Goal: Transaction & Acquisition: Purchase product/service

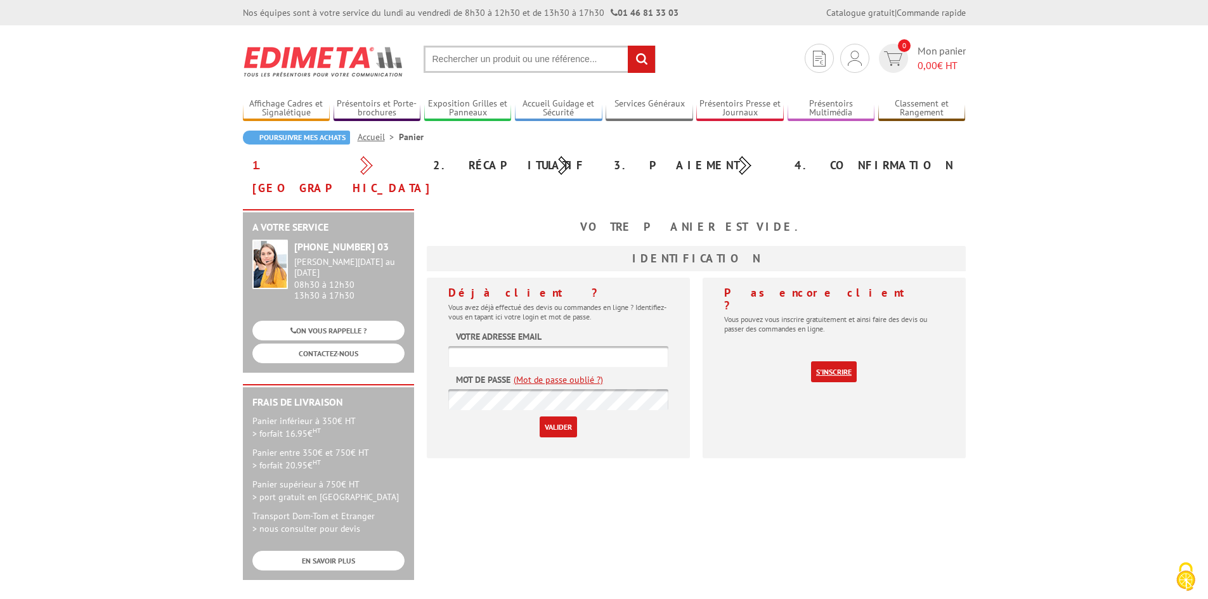
click at [829, 361] on link "S'inscrire" at bounding box center [834, 371] width 46 height 21
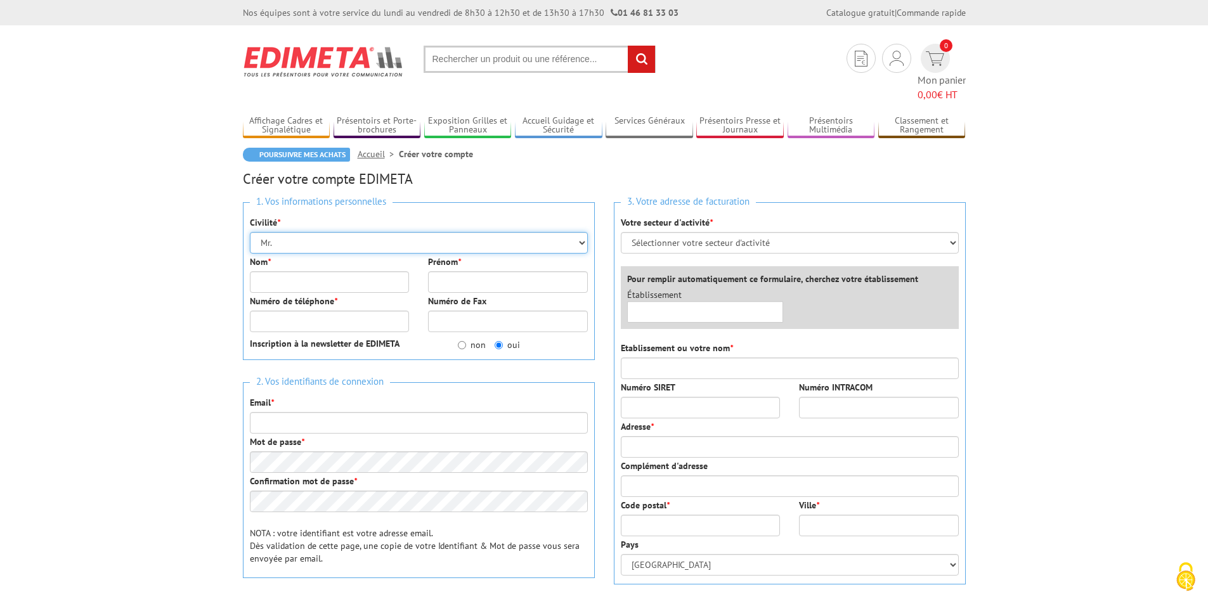
click at [399, 232] on select "Mr. Mme. Mlle." at bounding box center [419, 243] width 338 height 22
click at [250, 232] on select "Mr. Mme. Mlle." at bounding box center [419, 243] width 338 height 22
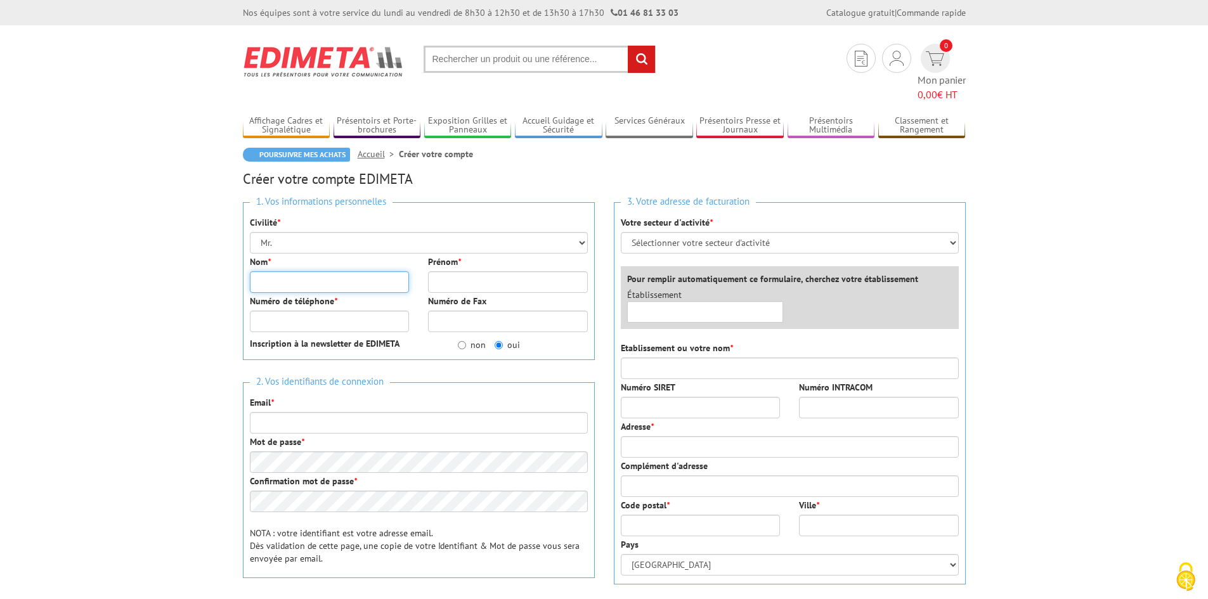
click at [360, 271] on input "Nom *" at bounding box center [330, 282] width 160 height 22
type input "b"
type input "[PERSON_NAME]"
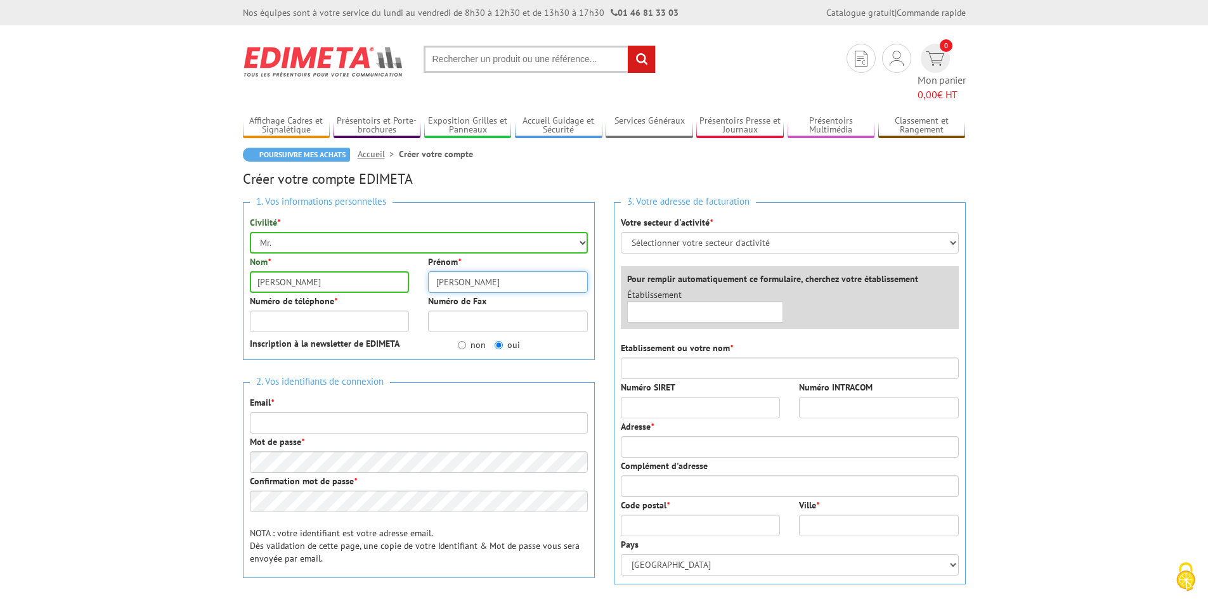
type input "[PERSON_NAME]"
click at [463, 325] on div "1. Vos informations personnelles Civilité * Mr. Mme. Mlle. Nom * BIEBER Prénom …" at bounding box center [419, 281] width 352 height 158
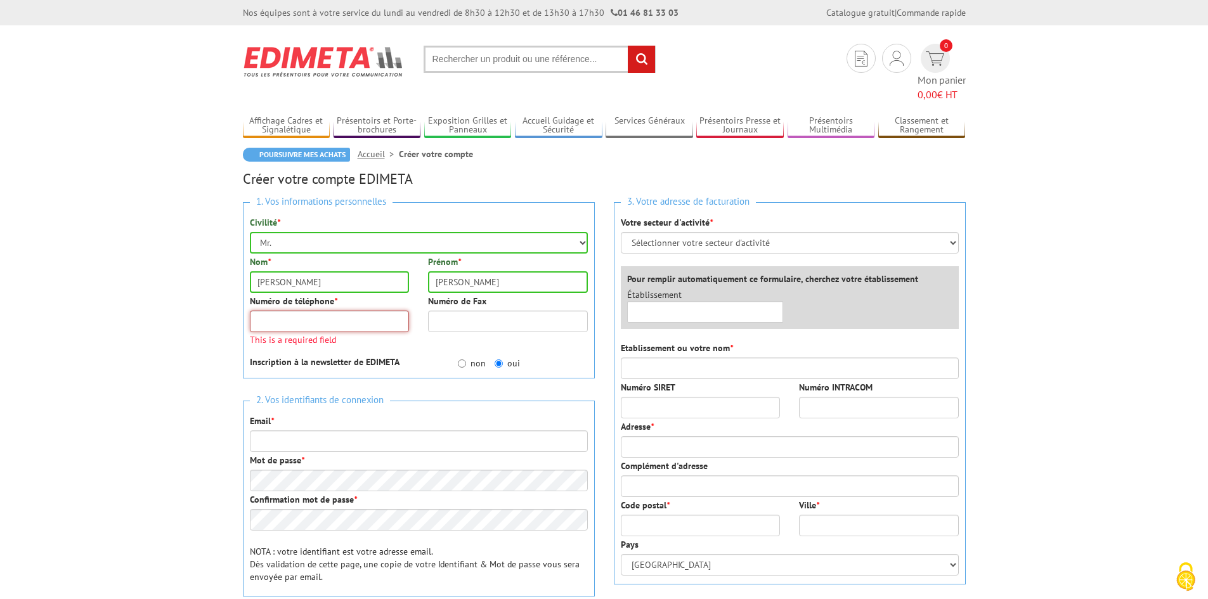
click at [348, 311] on input "Numéro de téléphone *" at bounding box center [330, 322] width 160 height 22
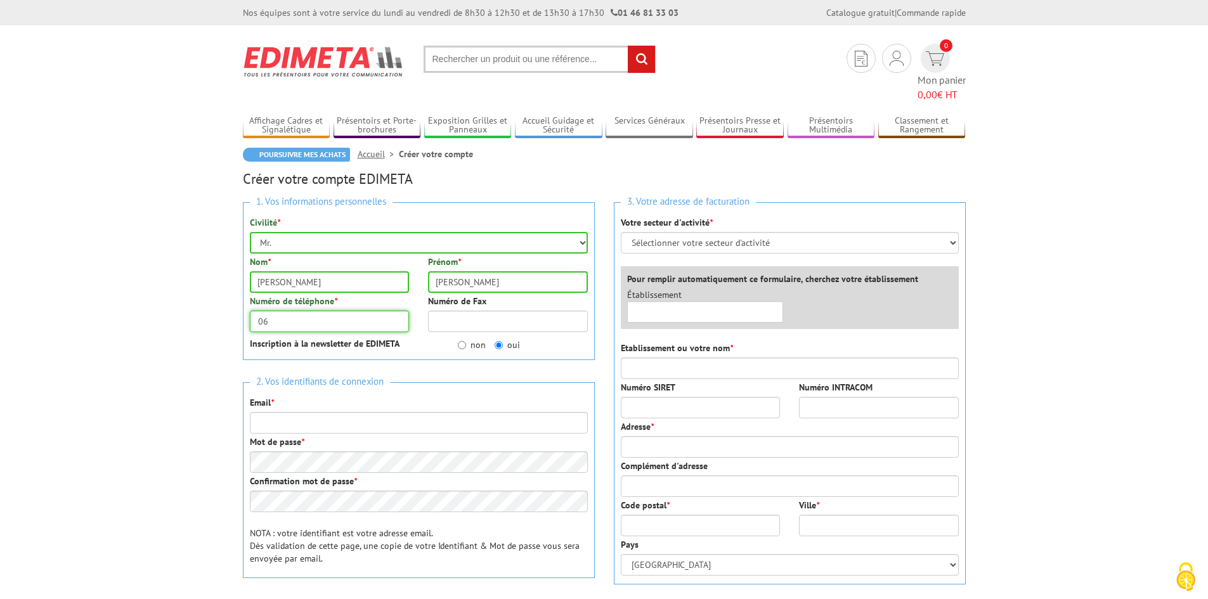
type input "0"
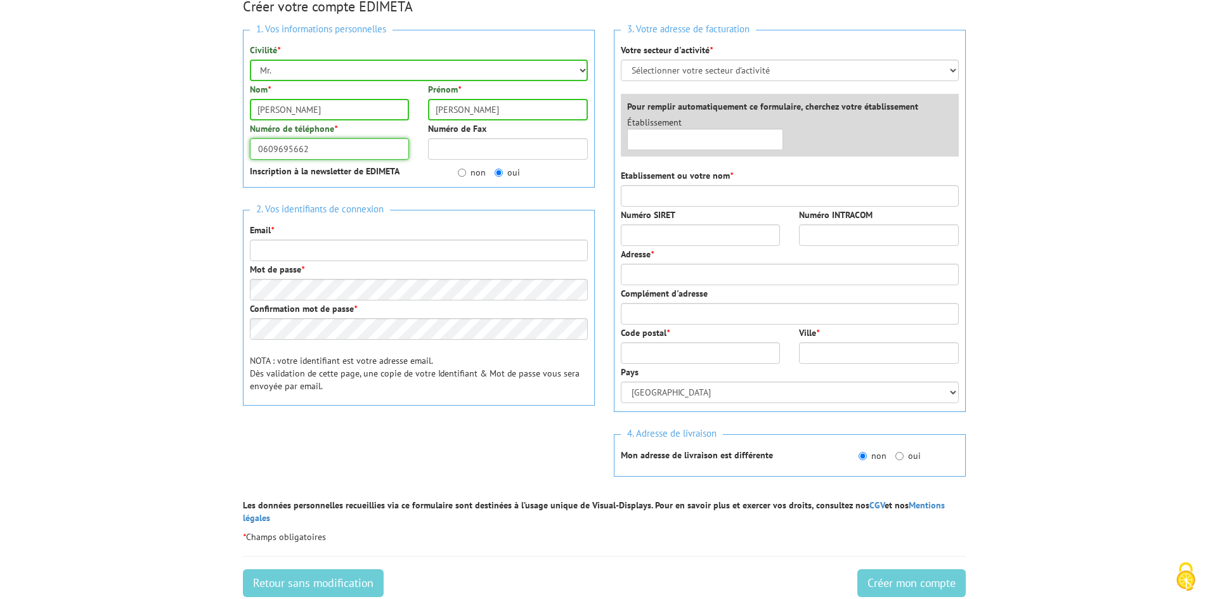
scroll to position [190, 0]
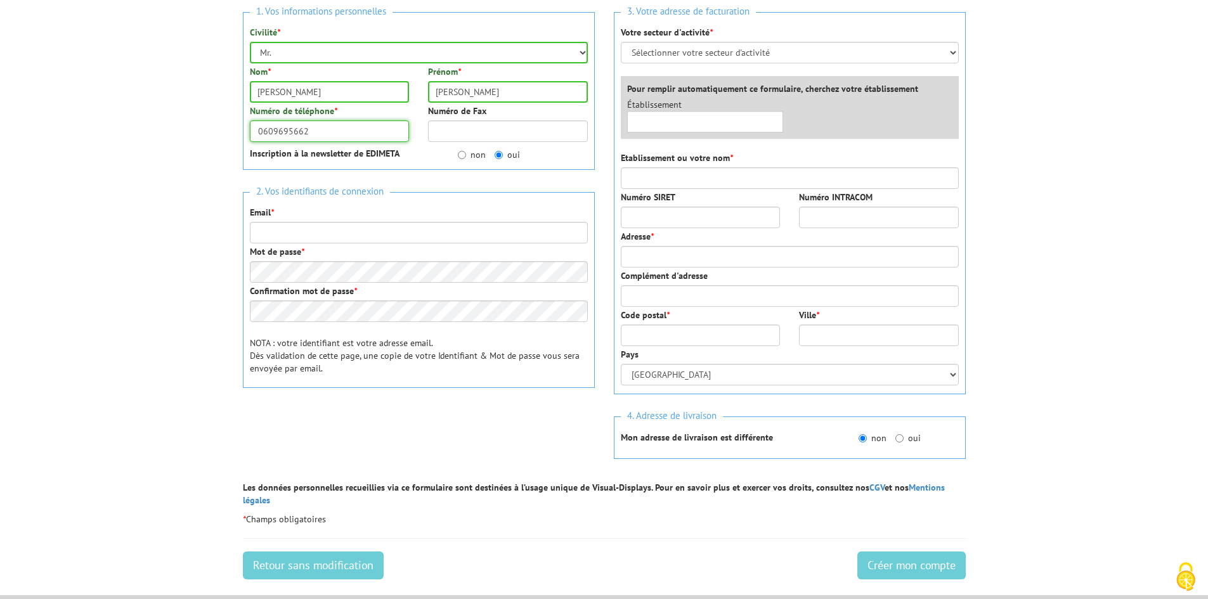
type input "0609695662"
click at [464, 151] on input "non" at bounding box center [462, 155] width 8 height 8
radio input "true"
click at [314, 222] on input "Email *" at bounding box center [419, 233] width 338 height 22
type input "s"
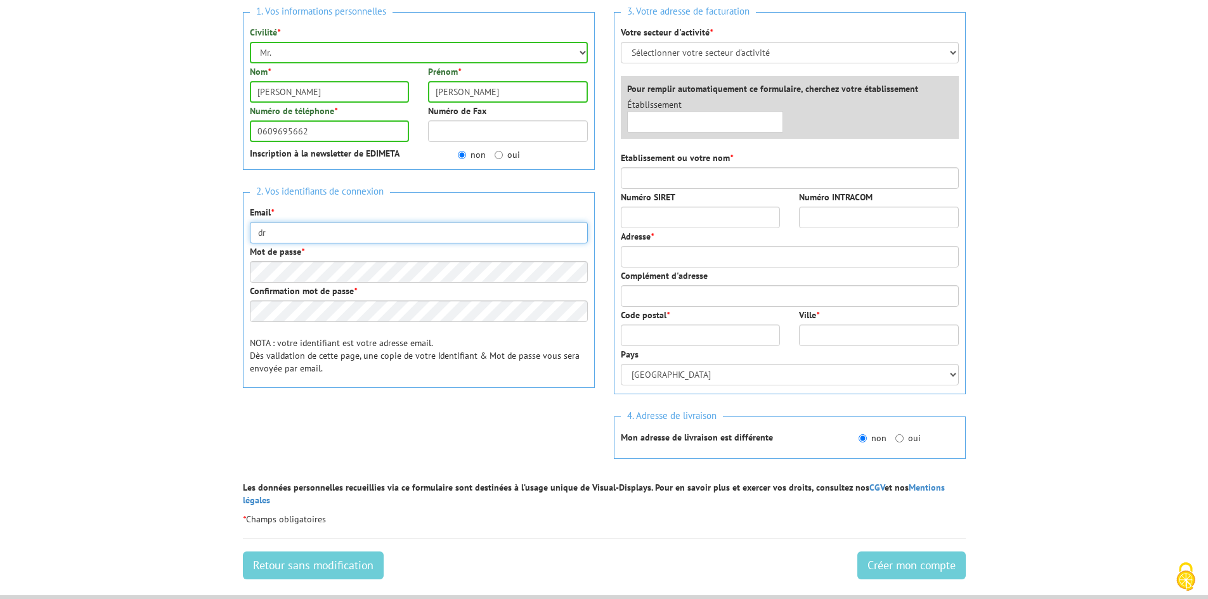
type input "d"
type input "[EMAIL_ADDRESS][DOMAIN_NAME]"
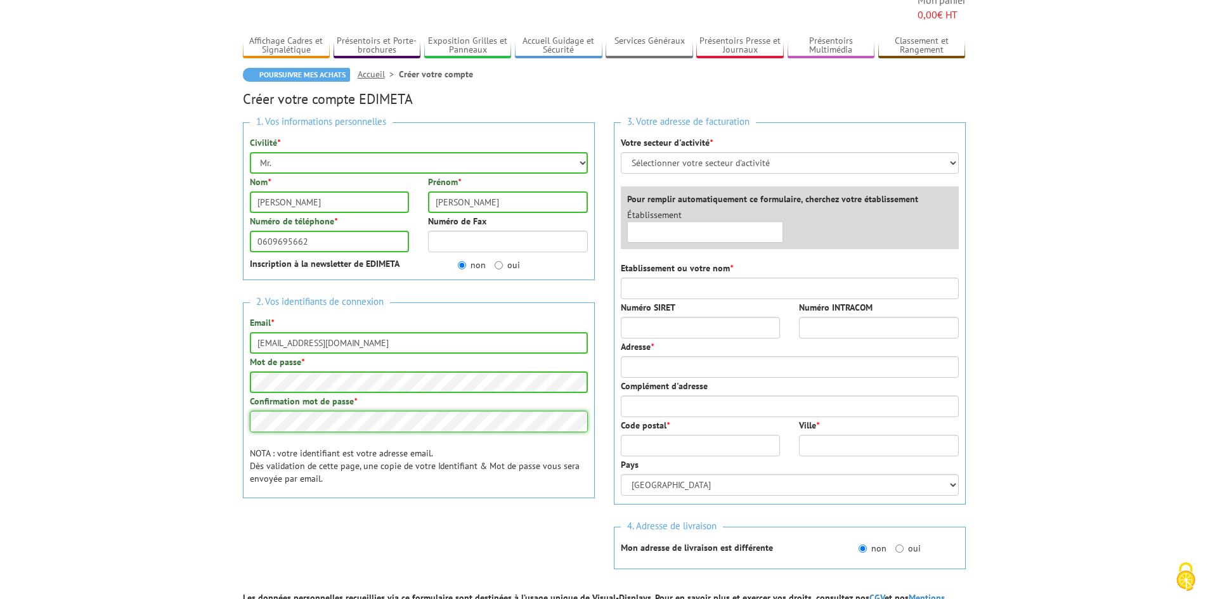
scroll to position [63, 0]
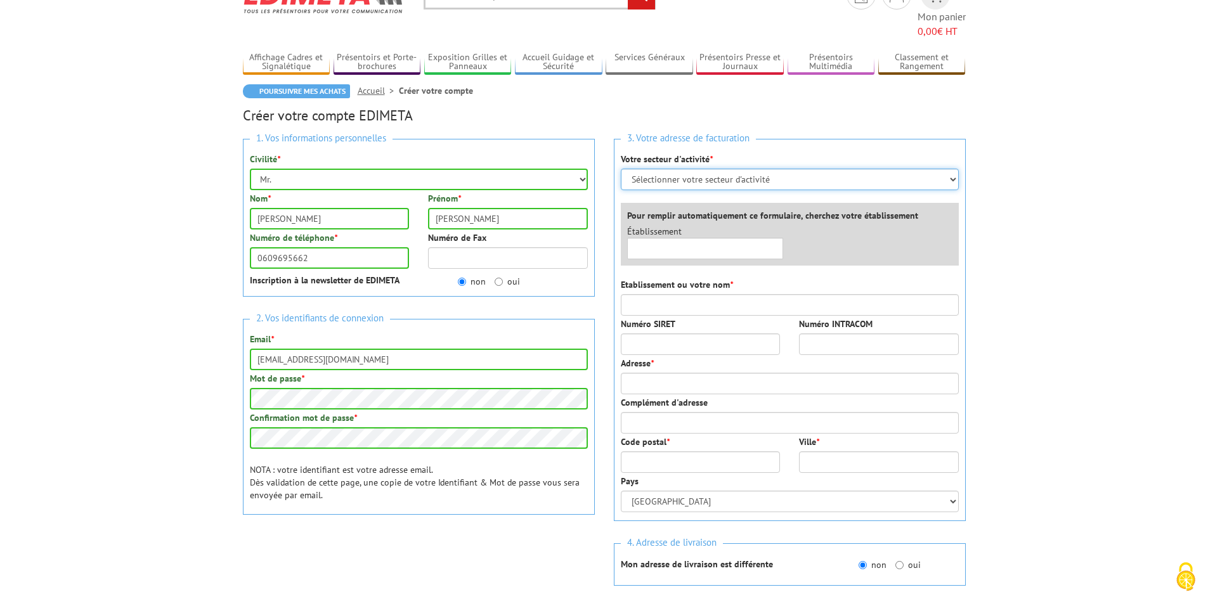
click at [702, 169] on select "Sélectionner votre secteur d'activité Administrations et collectivités Magasins…" at bounding box center [790, 180] width 338 height 22
select select "878"
click at [621, 169] on select "Sélectionner votre secteur d'activité Administrations et collectivités Magasins…" at bounding box center [790, 180] width 338 height 22
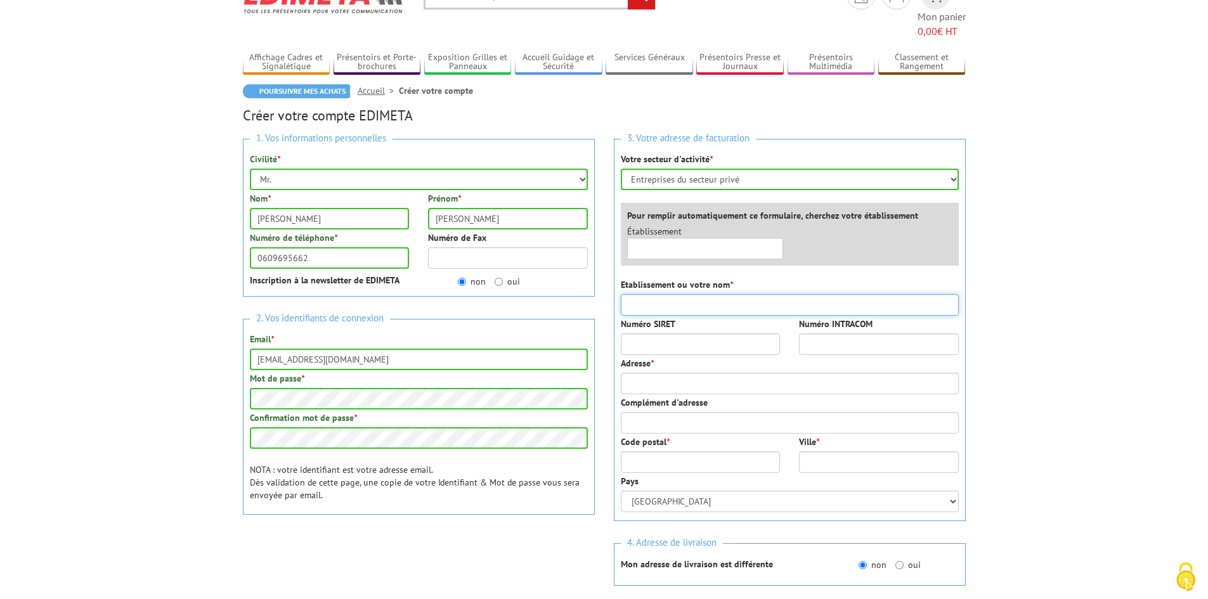
click at [658, 294] on input "Etablissement ou votre nom *" at bounding box center [790, 305] width 338 height 22
type input "µ"
type input "SCM des Dr BIEBER et TRECOT"
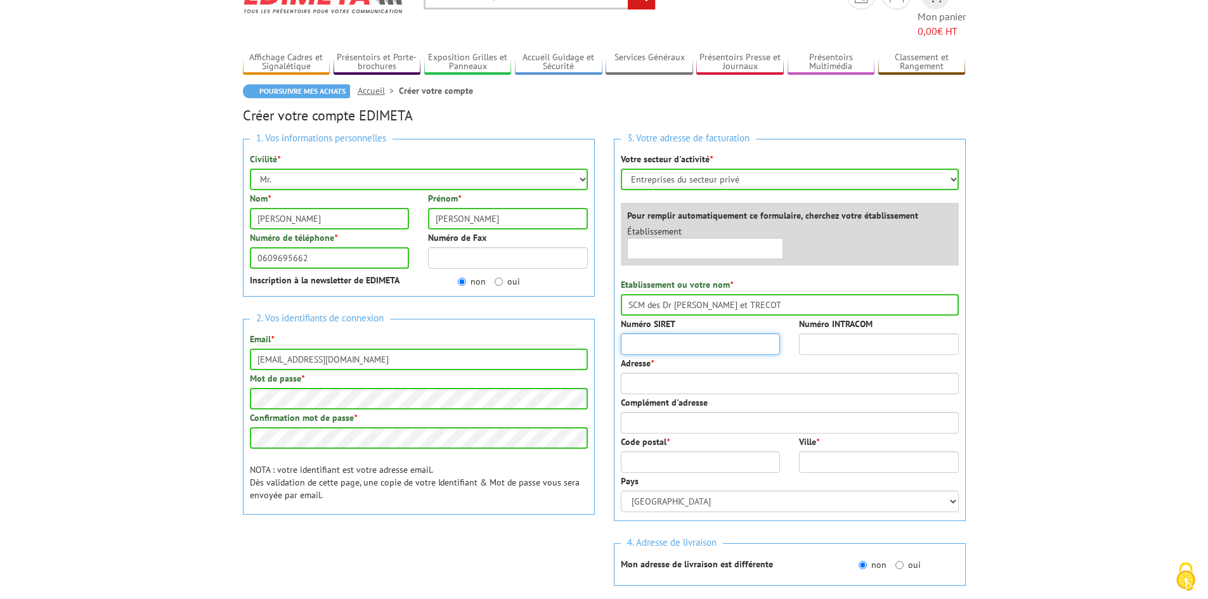
click at [697, 334] on input "Numéro SIRET" at bounding box center [701, 345] width 160 height 22
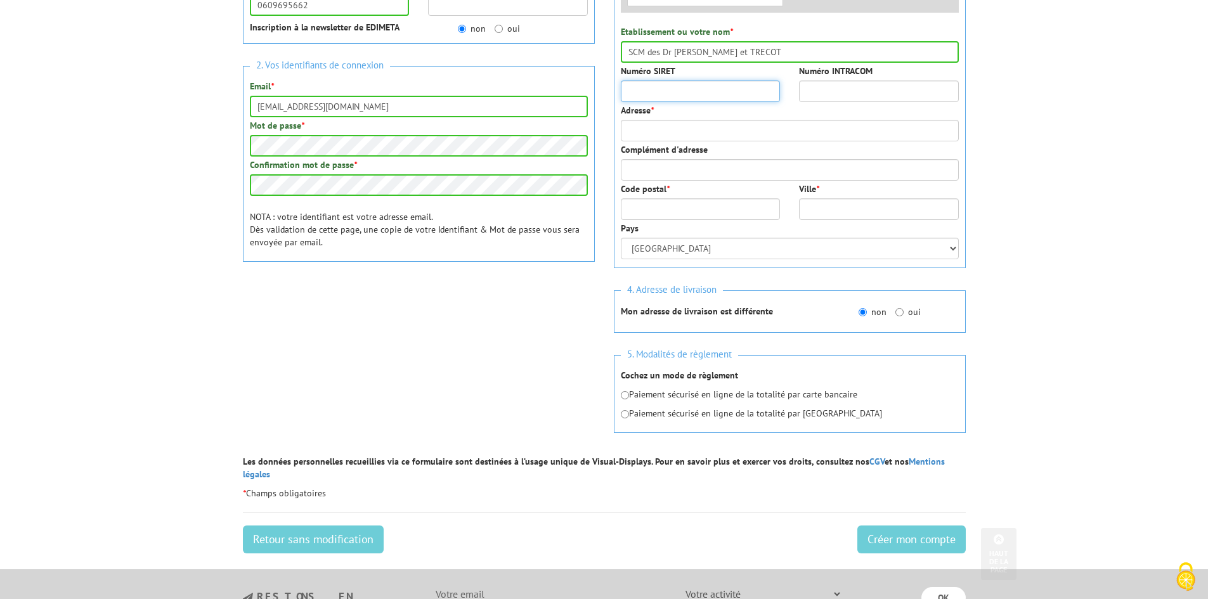
scroll to position [317, 0]
type input "93826846300016"
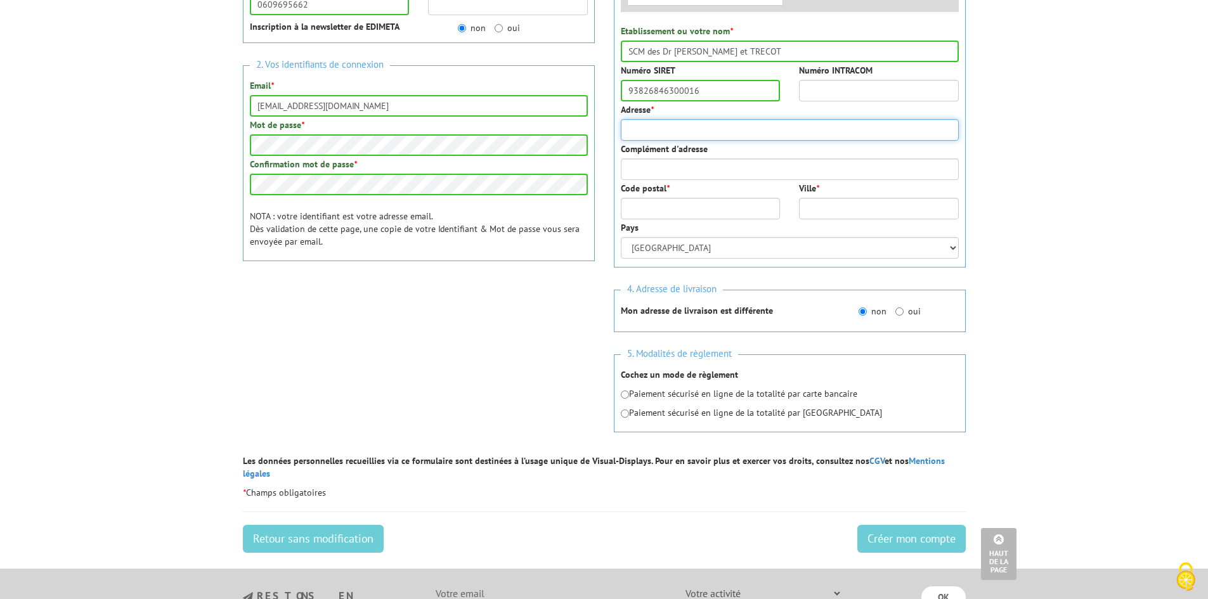
click at [737, 119] on input "Adresse *" at bounding box center [790, 130] width 338 height 22
type input "Espace Valparc 1339 Avenue Raymond Pinchard"
type input "54100"
type input "Nancy"
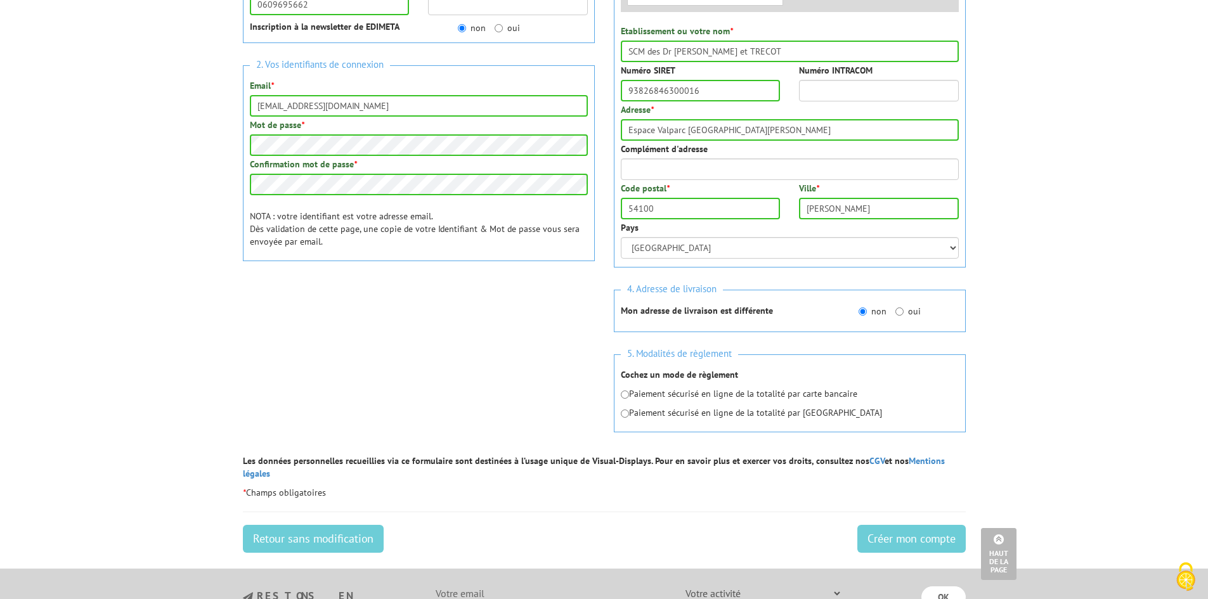
click at [981, 276] on body "Nos équipes sont à votre service du lundi au vendredi de 8h30 à 12h30 et de 13h…" at bounding box center [604, 272] width 1208 height 1179
click at [621, 391] on input "radio" at bounding box center [625, 395] width 8 height 8
radio input "true"
click at [360, 356] on div "1. Vos informations personnelles Civilité * Mr. Mme. Mlle. Nom * BIEBER Prénom …" at bounding box center [604, 166] width 742 height 580
drag, startPoint x: 903, startPoint y: 504, endPoint x: 919, endPoint y: 515, distance: 20.1
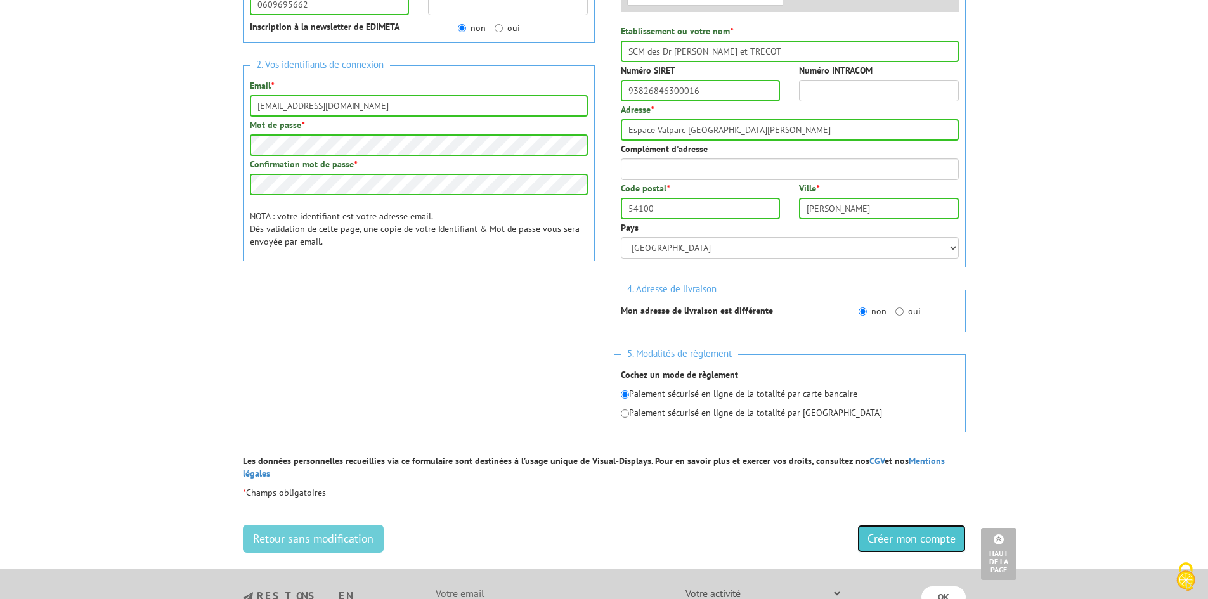
click at [919, 525] on input "Créer mon compte" at bounding box center [911, 539] width 108 height 28
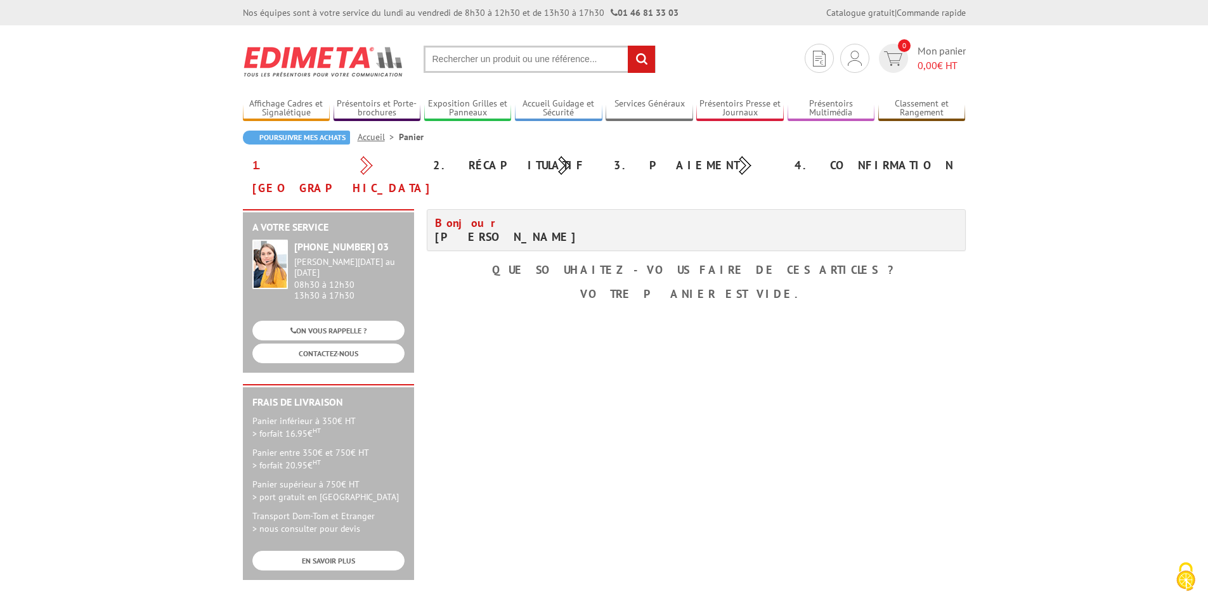
click at [505, 56] on input "text" at bounding box center [540, 59] width 232 height 27
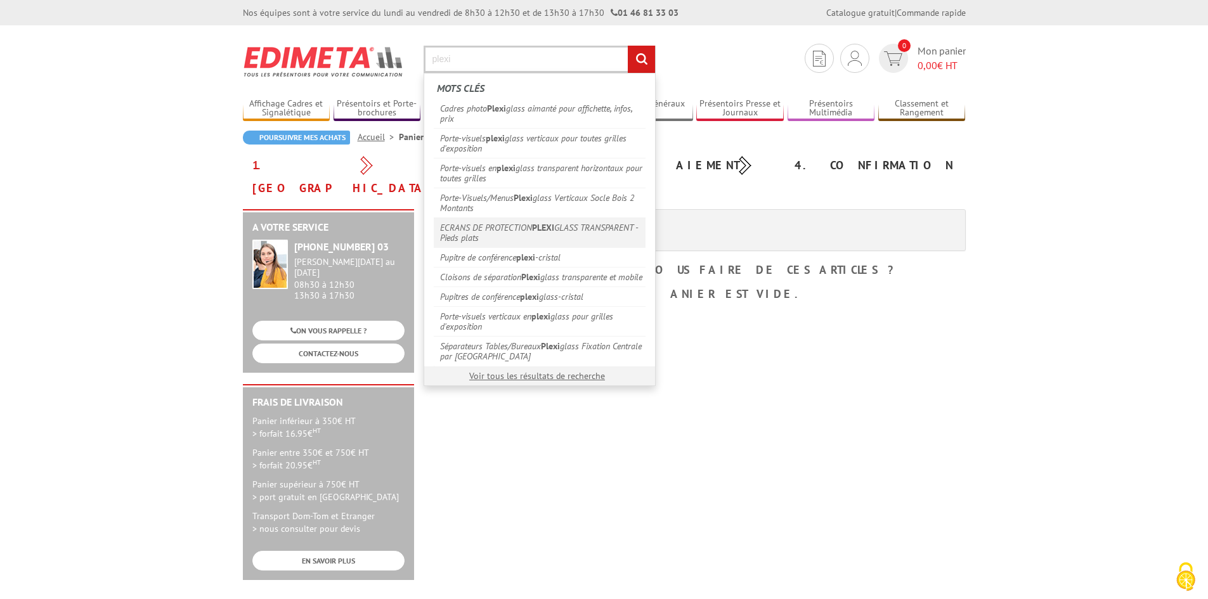
type input "plexi"
click at [528, 231] on link "ECRANS DE PROTECTION PLEXI GLASS TRANSPARENT - Pieds plats" at bounding box center [540, 232] width 212 height 30
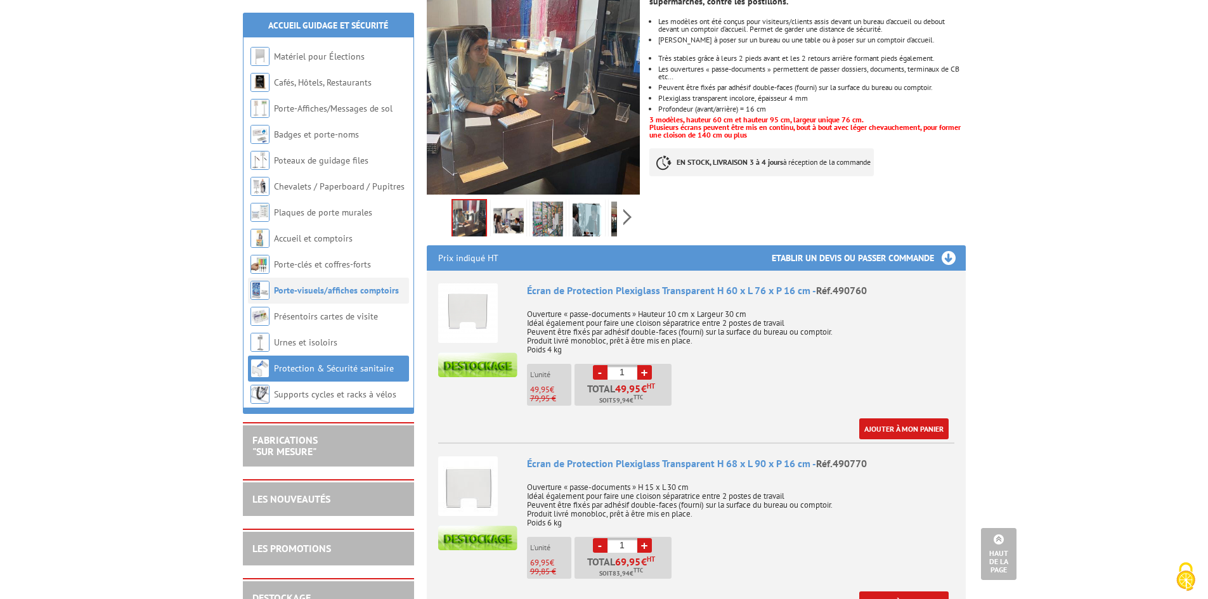
scroll to position [254, 0]
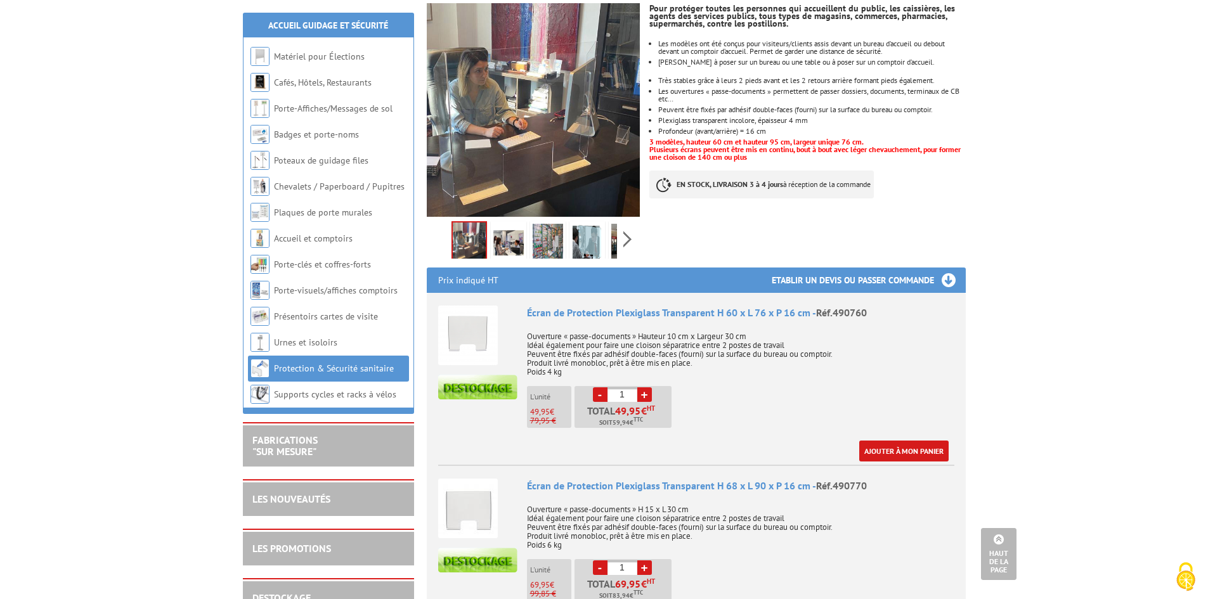
click at [326, 371] on link "Protection & Sécurité sanitaire" at bounding box center [334, 368] width 120 height 11
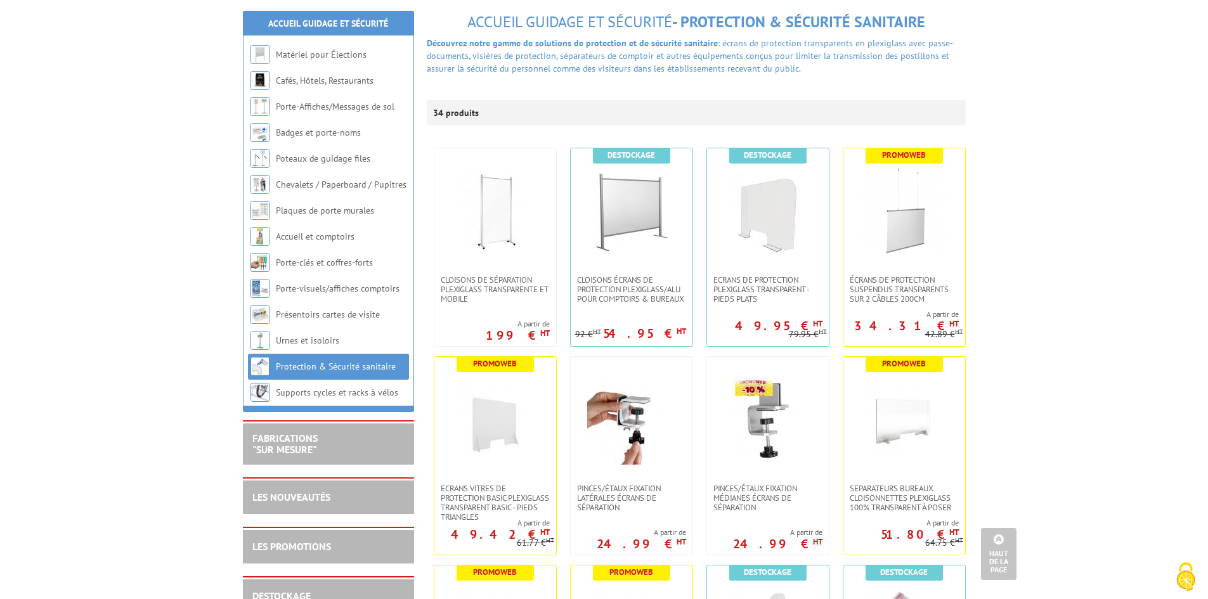
scroll to position [127, 0]
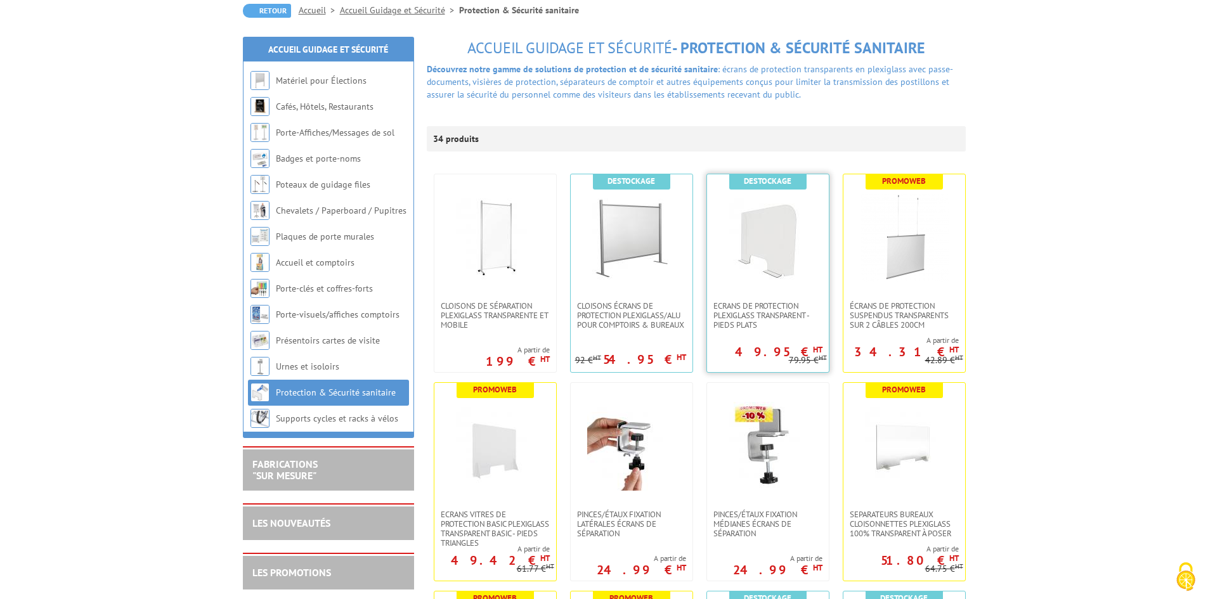
click at [763, 220] on img at bounding box center [767, 237] width 89 height 89
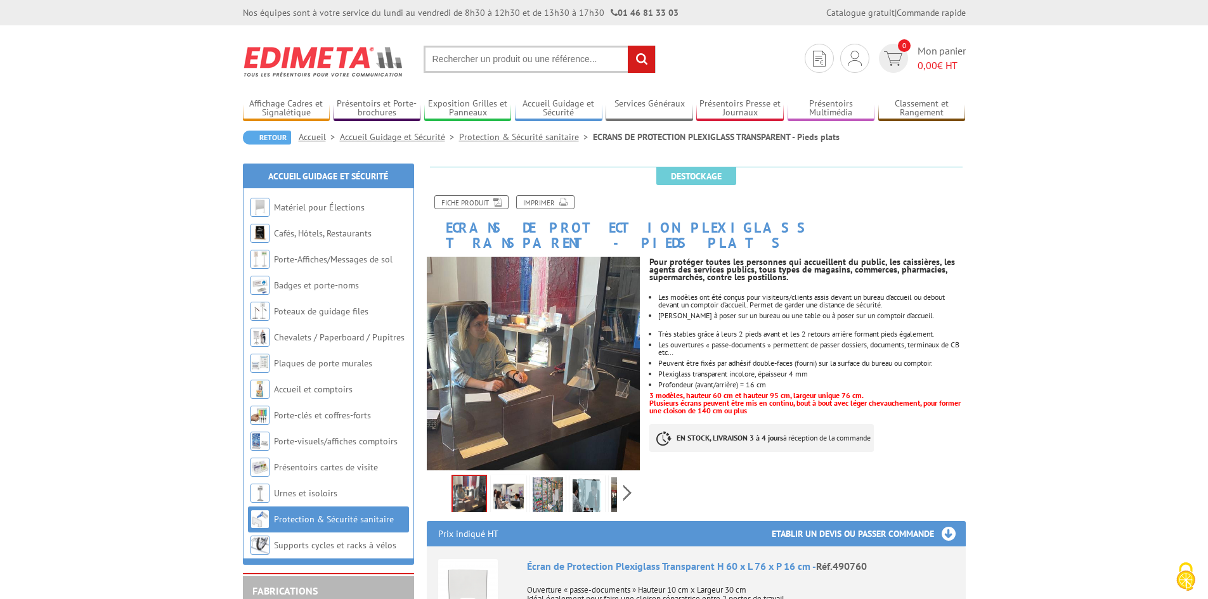
click at [534, 67] on input "text" at bounding box center [540, 59] width 232 height 27
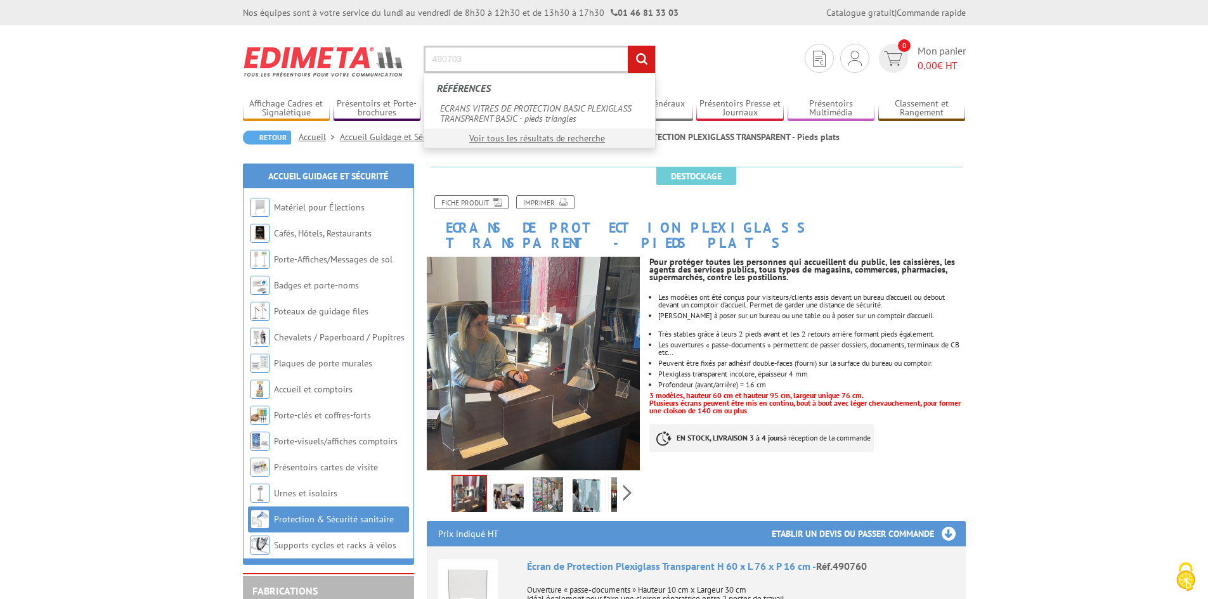
type input "490703"
click at [628, 46] on input "rechercher" at bounding box center [641, 59] width 27 height 27
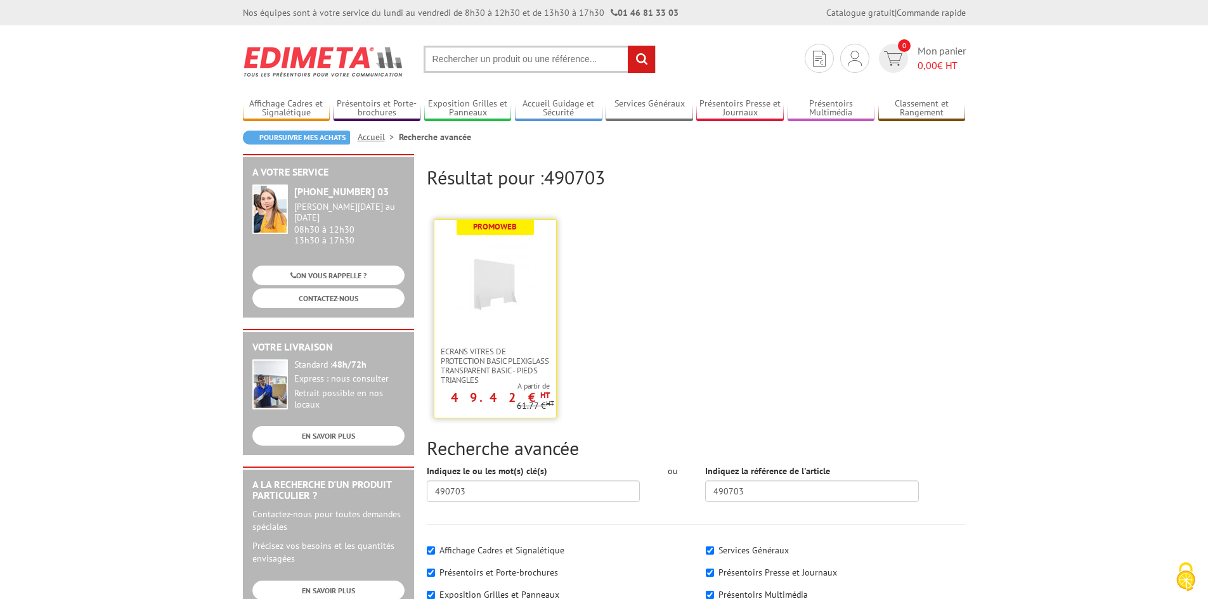
click at [486, 287] on img at bounding box center [495, 280] width 82 height 82
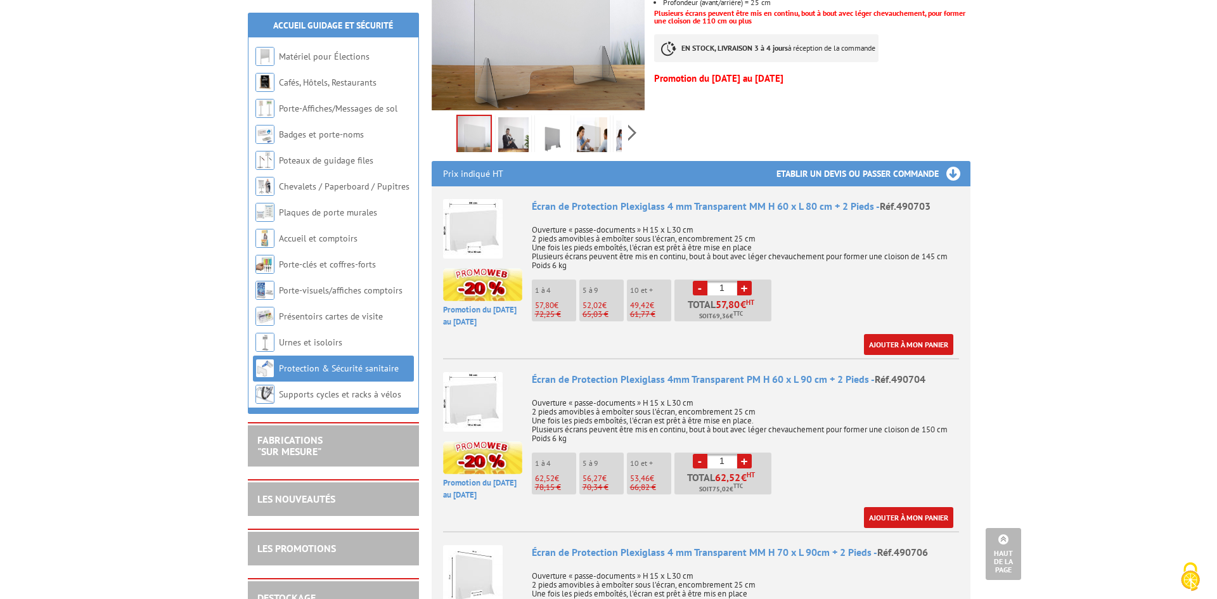
scroll to position [380, 0]
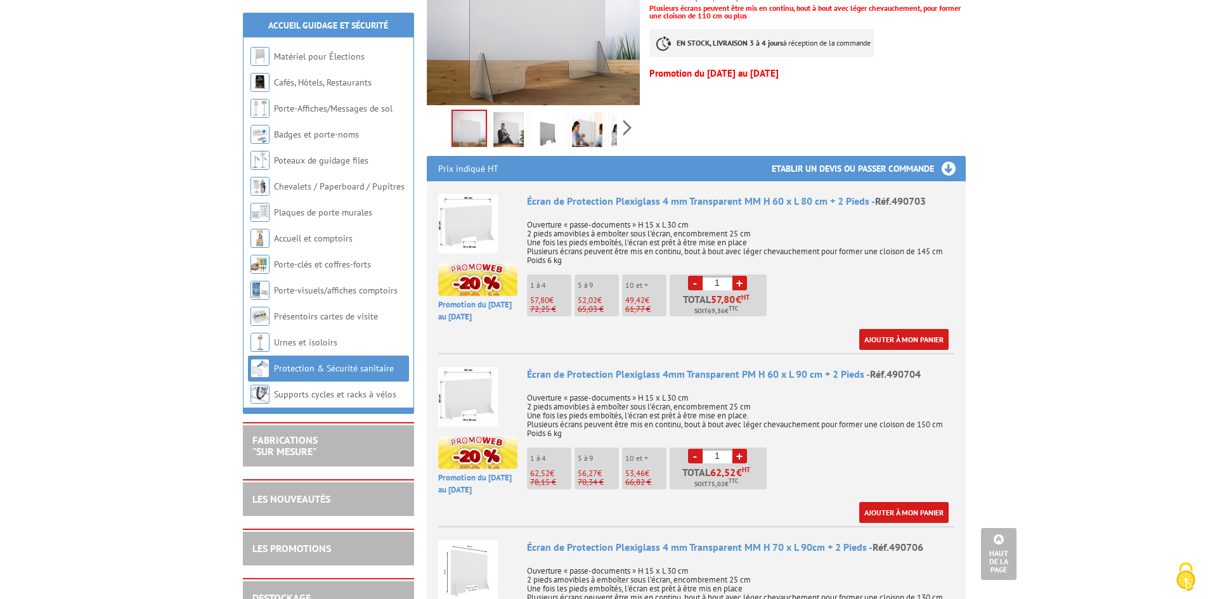
click at [740, 276] on link "+" at bounding box center [739, 283] width 15 height 15
type input "2"
click at [914, 329] on link "Ajouter à mon panier" at bounding box center [903, 339] width 89 height 21
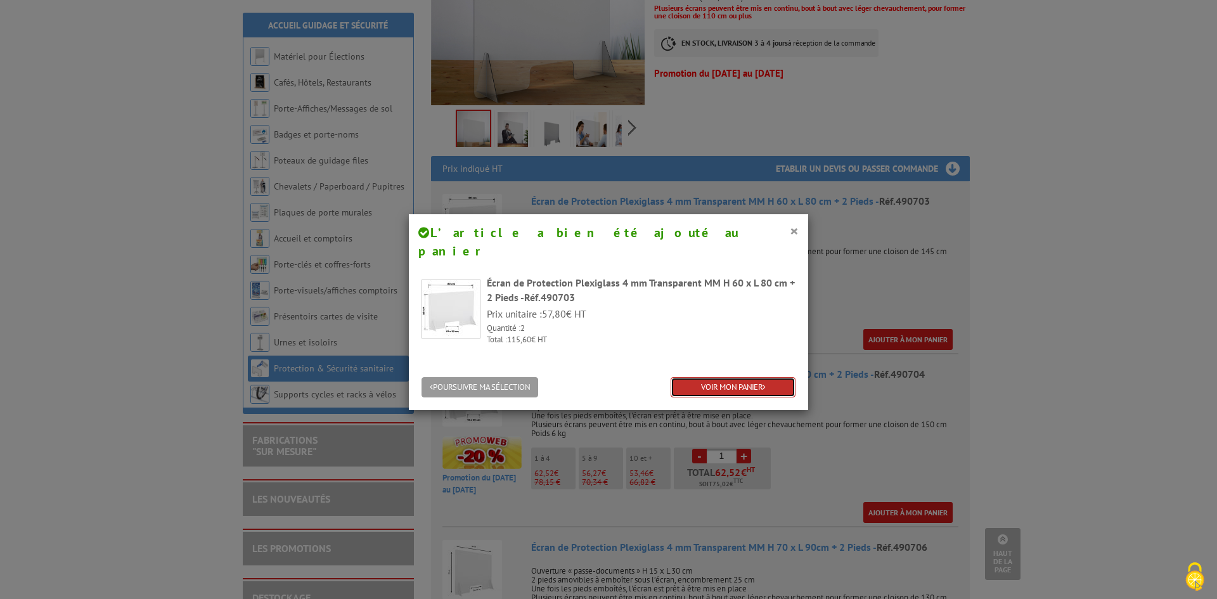
click at [720, 377] on link "VOIR MON PANIER" at bounding box center [733, 387] width 125 height 21
